Goal: Task Accomplishment & Management: Manage account settings

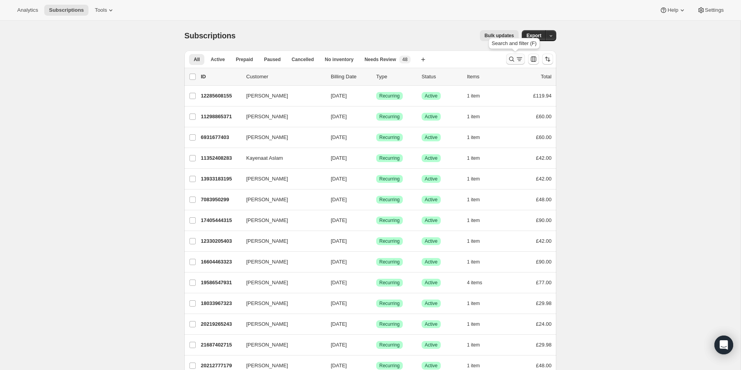
click at [512, 61] on icon "Search and filter results" at bounding box center [512, 59] width 8 height 8
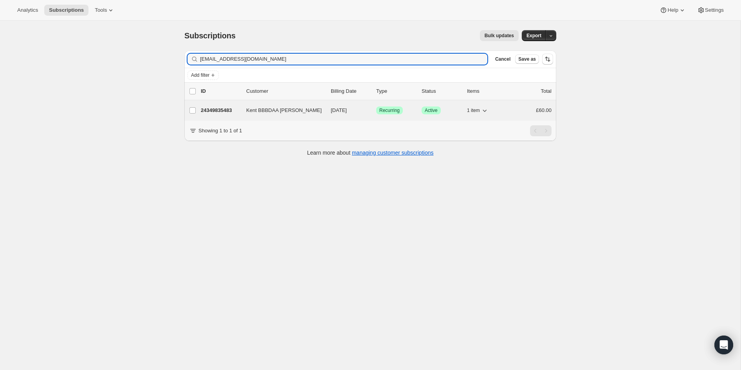
type input "[EMAIL_ADDRESS][DOMAIN_NAME]"
click at [221, 109] on p "24349835483" at bounding box center [220, 110] width 39 height 8
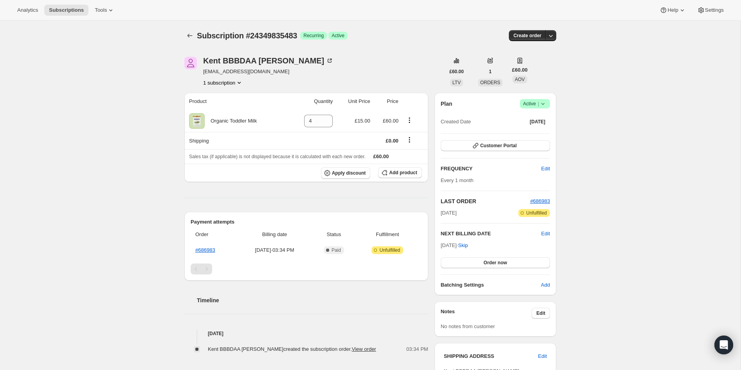
click at [542, 104] on icon at bounding box center [543, 104] width 8 height 8
click at [538, 135] on span "Cancel subscription" at bounding box center [533, 132] width 44 height 8
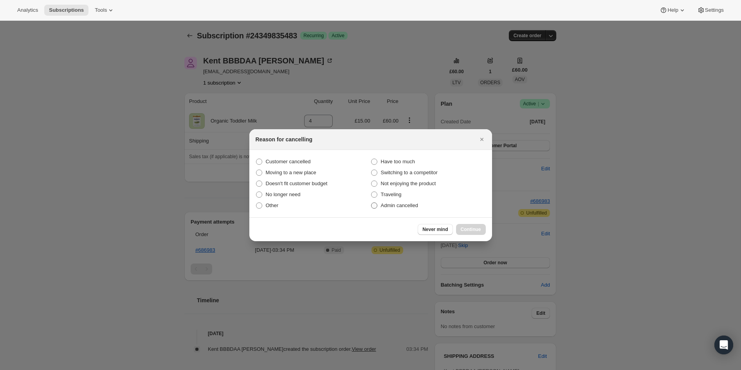
click at [394, 207] on span "Admin cancelled" at bounding box center [399, 205] width 37 height 6
click at [371, 203] on input "Admin cancelled" at bounding box center [371, 202] width 0 height 0
radio input "true"
click at [475, 228] on span "Continue" at bounding box center [471, 229] width 20 height 6
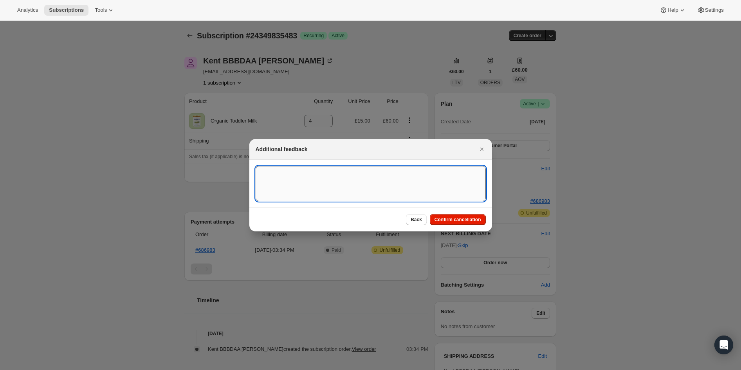
click at [346, 185] on textarea ":rbu:" at bounding box center [371, 183] width 230 height 35
paste textarea "Overseas Order ([GEOGRAPHIC_DATA]) to storage/shipping address"
type textarea "Overseas Order ([GEOGRAPHIC_DATA]) to storage/shipping address"
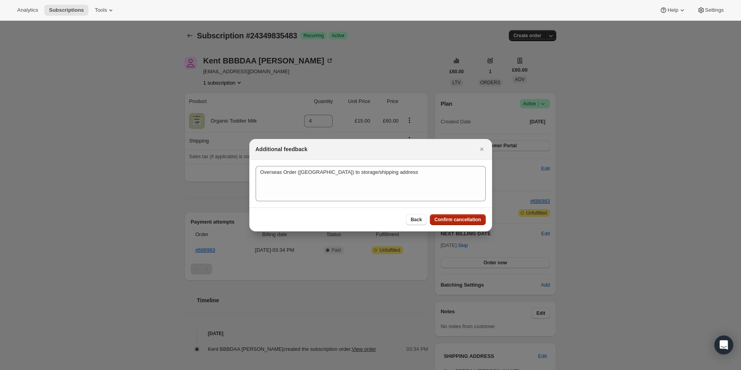
click at [469, 221] on span "Confirm cancellation" at bounding box center [457, 219] width 47 height 6
